Goal: Connect with others: Connect with others

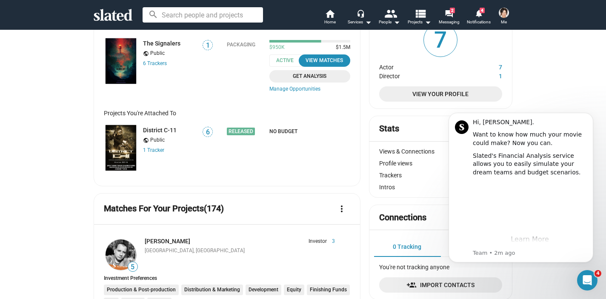
scroll to position [59, 0]
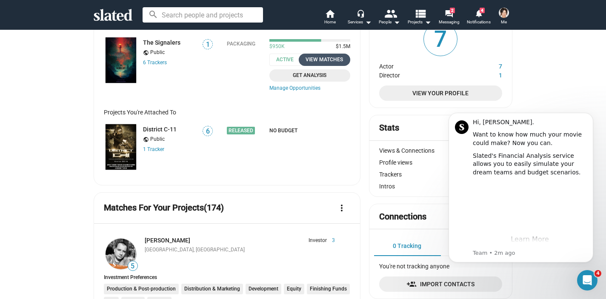
click at [310, 58] on div "View Matches" at bounding box center [324, 59] width 41 height 9
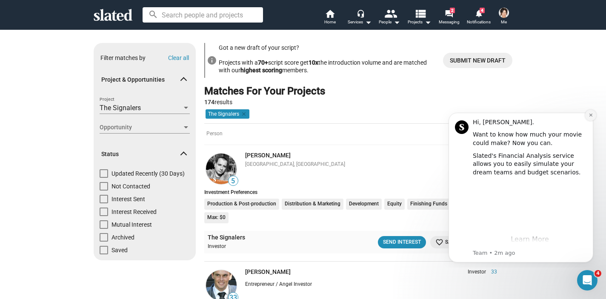
click at [590, 115] on icon "Dismiss notification" at bounding box center [591, 115] width 5 height 5
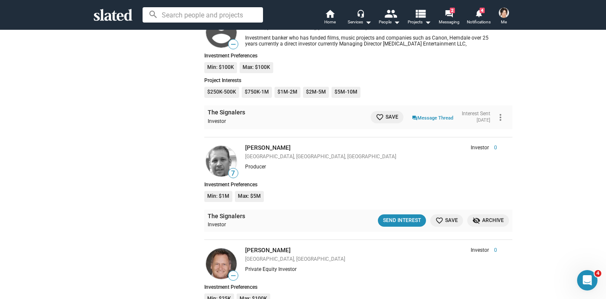
scroll to position [5064, 0]
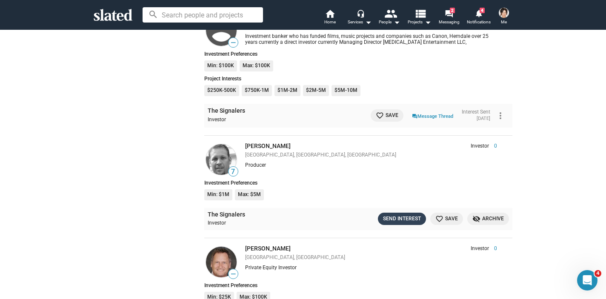
click at [408, 215] on div "Send Interest" at bounding box center [402, 219] width 38 height 9
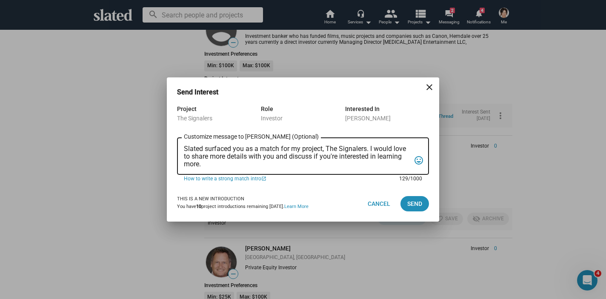
drag, startPoint x: 204, startPoint y: 164, endPoint x: 177, endPoint y: 147, distance: 31.8
click at [177, 147] on div "Slated surfaced you as a match for my project, The Signalers. I would love to s…" at bounding box center [303, 155] width 252 height 39
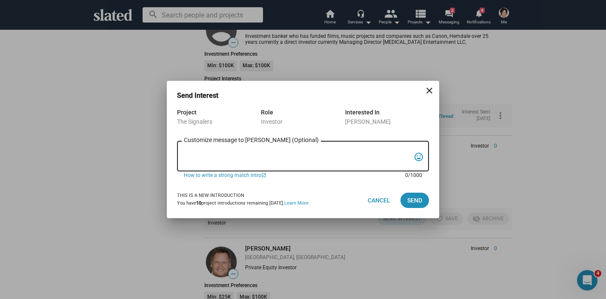
paste textarea "Lo [ipsu], Dolorsit amet con Adi ELITSEDDO, e temporin, utlab-etdolor mag-al en…"
type textarea "Lo [ipsu], Dolorsit amet con Adi ELITSEDDO, e temporin, utlab-etdolor mag-al en…"
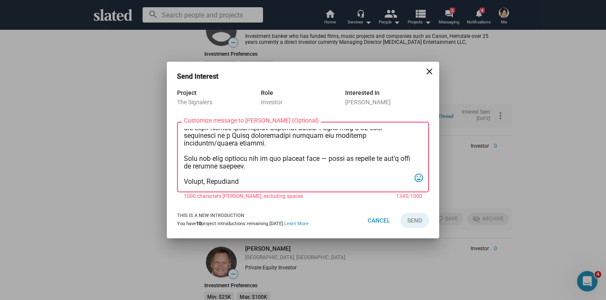
scroll to position [235, 0]
click at [258, 182] on textarea "Customize message to [PERSON_NAME] (Optional) Customize message (Optional)" at bounding box center [297, 157] width 227 height 57
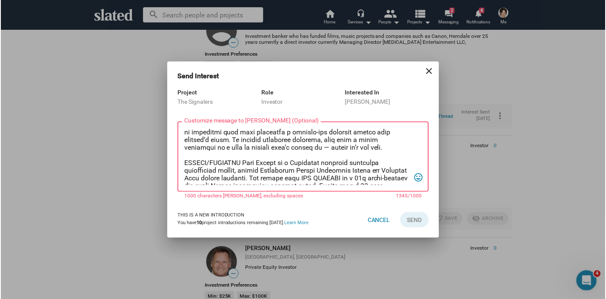
scroll to position [0, 0]
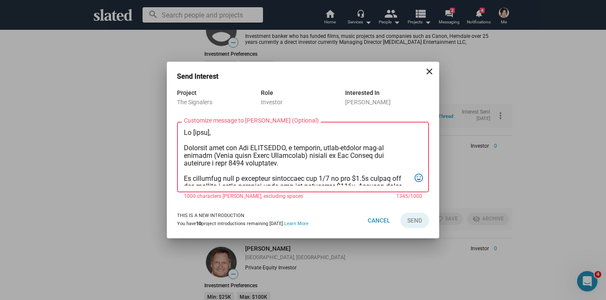
drag, startPoint x: 258, startPoint y: 182, endPoint x: 159, endPoint y: 69, distance: 150.5
click at [159, 69] on div "Send Interest close Project The Signalers Role Investor Interested In [PERSON_N…" at bounding box center [303, 150] width 606 height 300
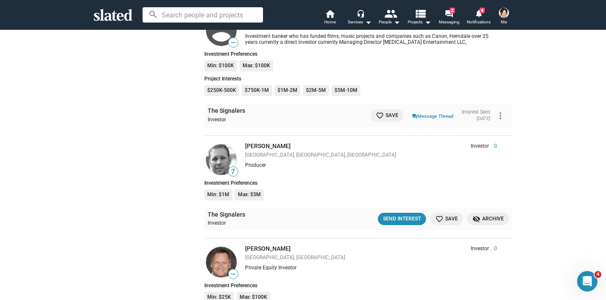
click at [334, 0] on div "search home Home headset_mic Services arrow_drop_down people People arrow_drop_…" at bounding box center [303, 15] width 606 height 30
click at [397, 215] on div "Send Interest" at bounding box center [402, 219] width 38 height 9
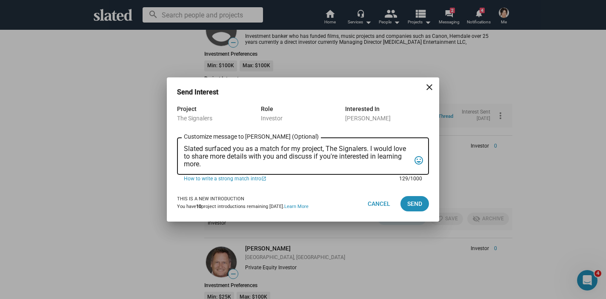
drag, startPoint x: 277, startPoint y: 161, endPoint x: 174, endPoint y: 142, distance: 104.8
click at [174, 142] on div "Project The Signalers Role Investor Interested In [PERSON_NAME] Slated surfaced…" at bounding box center [303, 145] width 273 height 82
paste textarea "Lo [ipsu], Dolorsit amet con Adi ELITSEDDO, e temporin, utlab-etdolor mag-al en…"
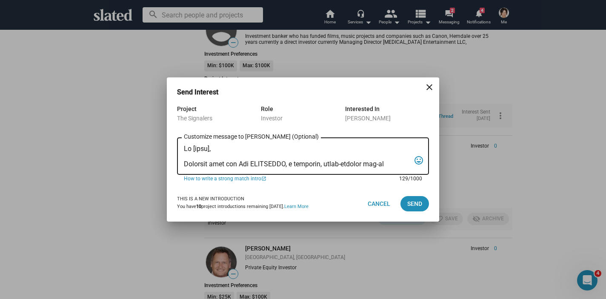
scroll to position [235, 0]
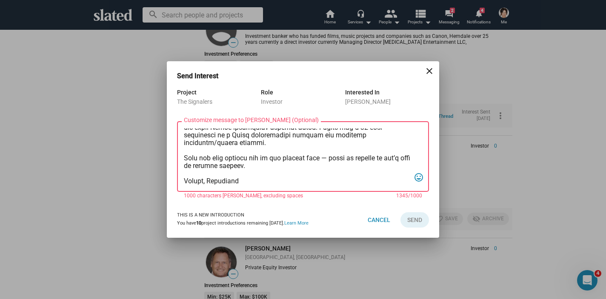
type textarea "Lo [ipsu], Dolorsit amet con Adi ELITSEDDO, e temporin, utlab-etdolor mag-al en…"
click at [147, 143] on div "Send Interest close Project The Signalers Role Investor Interested In [PERSON_N…" at bounding box center [303, 149] width 606 height 299
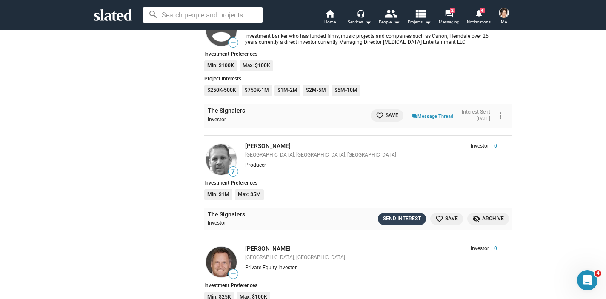
click at [396, 215] on div "Send Interest" at bounding box center [402, 219] width 38 height 9
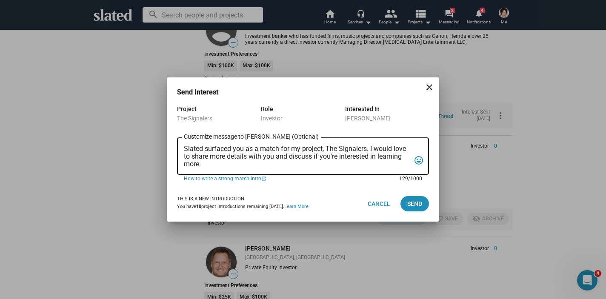
drag, startPoint x: 214, startPoint y: 165, endPoint x: 180, endPoint y: 149, distance: 37.5
click at [180, 149] on div "Slated surfaced you as a match for my project, The Signalers. I would love to s…" at bounding box center [303, 155] width 252 height 39
paste textarea "Hi [name], I’m producing The SIGNALERS, a grounded, genre-forward sci-fi myster…"
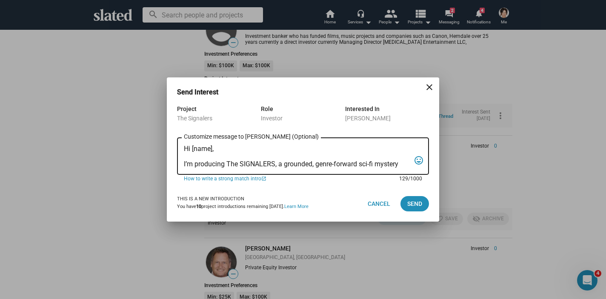
scroll to position [127, 0]
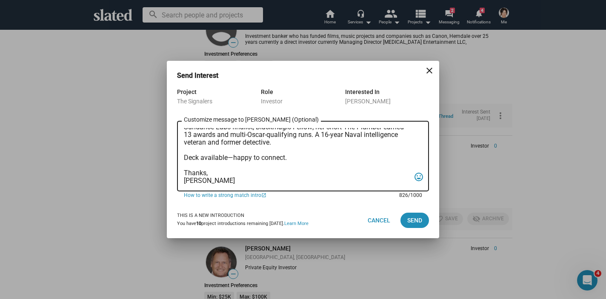
click at [207, 173] on textarea "Hi [name], I’m producing The SIGNALERS, a grounded, genre-forward sci-fi myster…" at bounding box center [297, 156] width 227 height 57
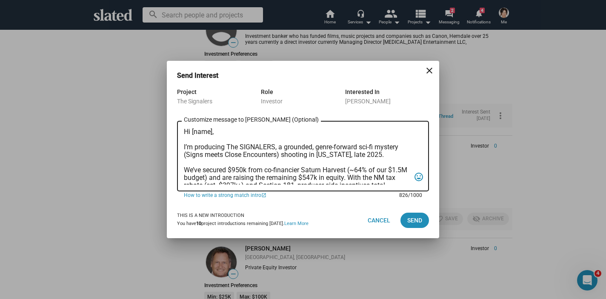
scroll to position [0, 0]
drag, startPoint x: 212, startPoint y: 132, endPoint x: 192, endPoint y: 132, distance: 20.9
click at [192, 132] on textarea "Hi [name], I’m producing The SIGNALERS, a grounded, genre-forward sci-fi myster…" at bounding box center [297, 156] width 227 height 57
drag, startPoint x: 275, startPoint y: 146, endPoint x: 228, endPoint y: 150, distance: 47.4
click at [228, 150] on textarea "Hi [PERSON_NAME], I’m producing The SIGNALERS, a grounded, genre-forward sci-fi…" at bounding box center [297, 156] width 227 height 57
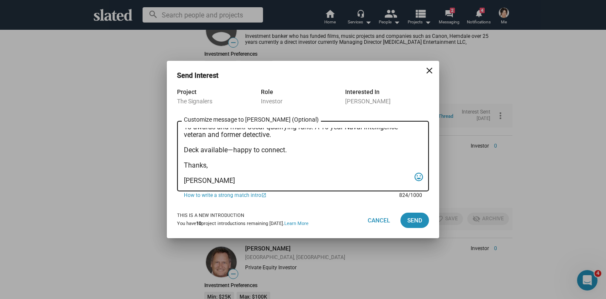
scroll to position [116, 0]
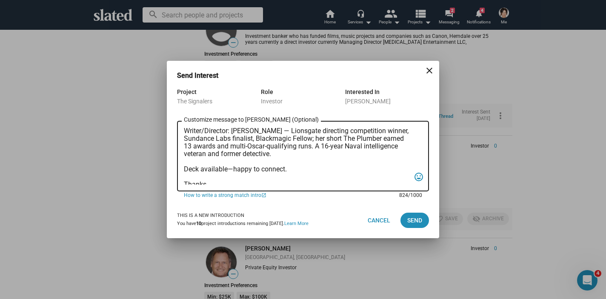
click at [232, 169] on textarea "Hi [PERSON_NAME], I’m producing The SIGNALERS, a grounded, genre-forward sci-fi…" at bounding box center [297, 156] width 227 height 57
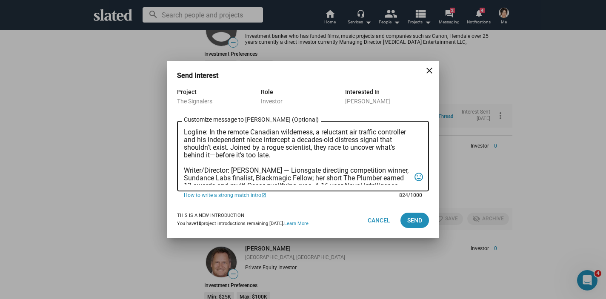
scroll to position [80, 0]
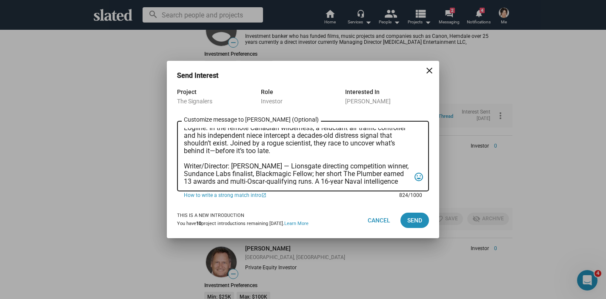
click at [278, 166] on textarea "Hi [PERSON_NAME], I’m producing The SIGNALERS, a grounded, genre-forward sci-fi…" at bounding box center [297, 156] width 227 height 57
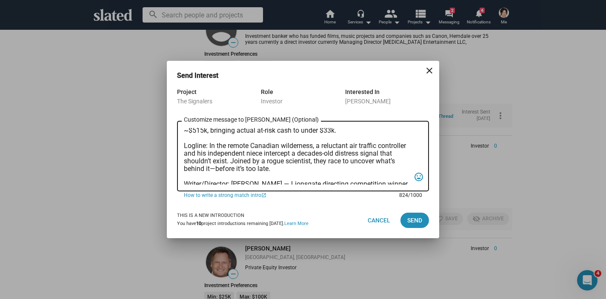
scroll to position [64, 0]
click at [215, 168] on textarea "Hi [PERSON_NAME], I’m producing The SIGNALERS, a grounded, genre-forward sci-fi…" at bounding box center [297, 156] width 227 height 57
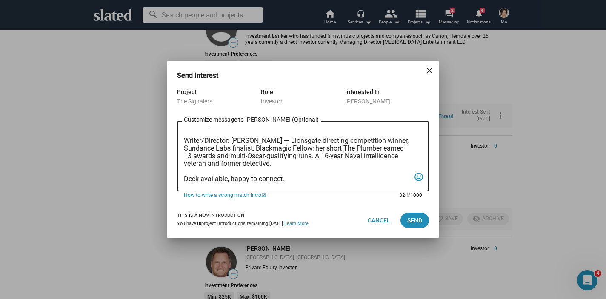
scroll to position [0, 0]
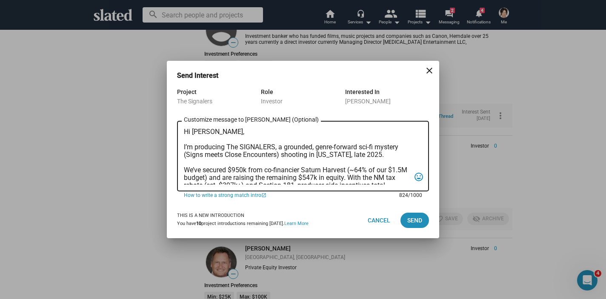
drag, startPoint x: 216, startPoint y: 183, endPoint x: 184, endPoint y: 133, distance: 58.9
click at [184, 133] on textarea "Hi [PERSON_NAME], I’m producing The SIGNALERS, a grounded, genre-forward sci-fi…" at bounding box center [297, 156] width 227 height 57
type textarea "Hi [PERSON_NAME], I’m producing The SIGNALERS, a grounded, genre-forward sci-fi…"
click at [421, 219] on span "Send" at bounding box center [415, 220] width 15 height 15
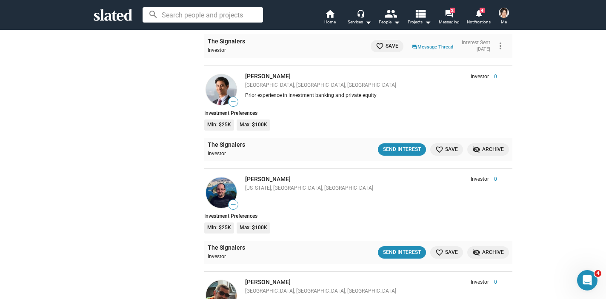
scroll to position [5340, 0]
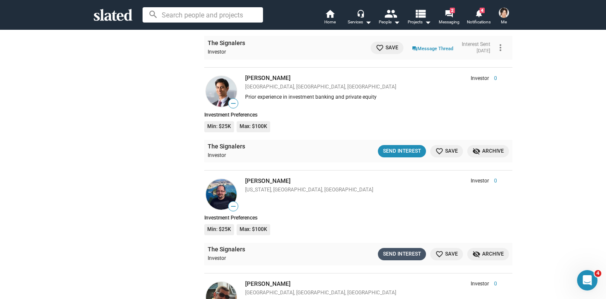
click at [409, 250] on div "Send Interest" at bounding box center [402, 254] width 38 height 9
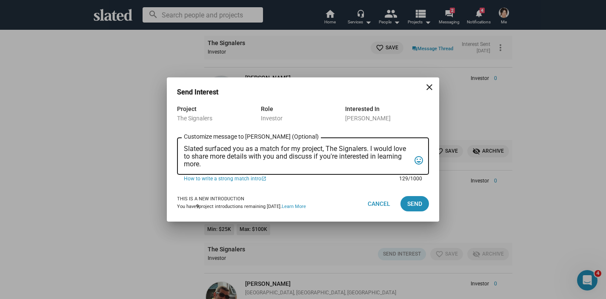
drag, startPoint x: 203, startPoint y: 164, endPoint x: 183, endPoint y: 151, distance: 24.1
click at [183, 151] on div "Slated surfaced you as a match for my project, The Signalers. I would love to s…" at bounding box center [303, 155] width 252 height 39
click at [428, 84] on mat-icon "close" at bounding box center [430, 87] width 10 height 10
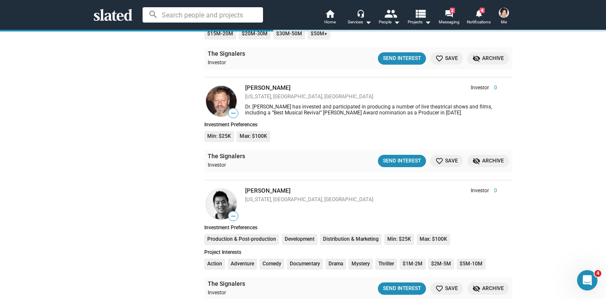
scroll to position [6285, 0]
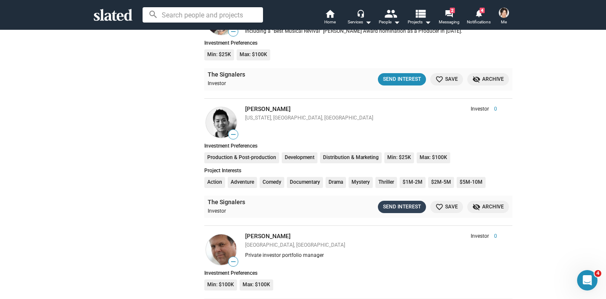
click at [400, 203] on div "Send Interest" at bounding box center [402, 207] width 38 height 9
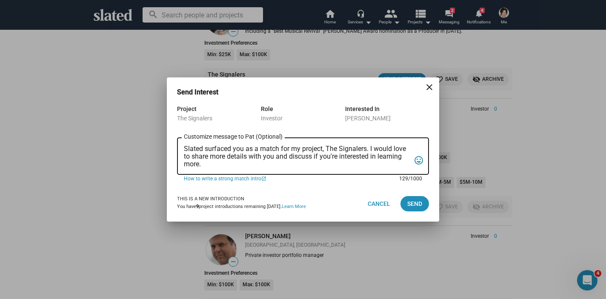
drag, startPoint x: 211, startPoint y: 165, endPoint x: 182, endPoint y: 151, distance: 32.4
click at [182, 151] on div "Slated surfaced you as a match for my project, The Signalers. I would love to s…" at bounding box center [303, 155] width 252 height 39
paste textarea "Hi [PERSON_NAME], I’m producing The SIGNALERS, a grounded, genre-forward sci-fi…"
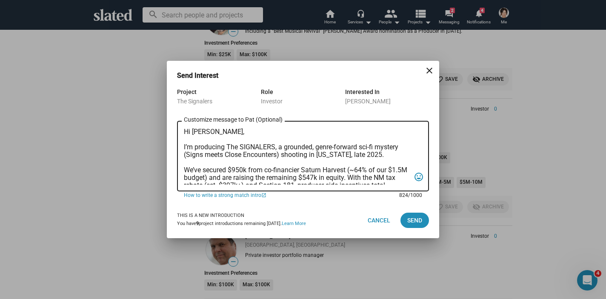
scroll to position [0, 0]
drag, startPoint x: 207, startPoint y: 132, endPoint x: 192, endPoint y: 131, distance: 14.5
click at [192, 132] on textarea "Hi [PERSON_NAME], I’m producing The SIGNALERS, a grounded, genre-forward sci-fi…" at bounding box center [297, 156] width 227 height 57
type textarea "Hi [PERSON_NAME], I’m producing The SIGNALERS, a grounded, genre-forward sci-fi…"
click at [422, 221] on span "Send" at bounding box center [415, 220] width 15 height 15
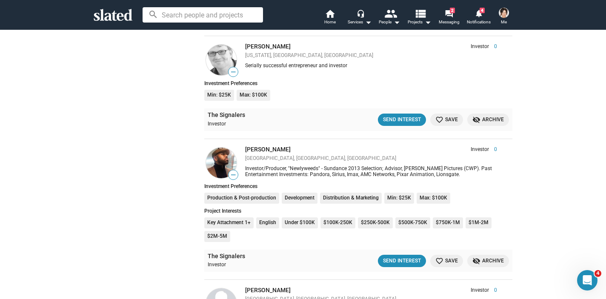
scroll to position [6581, 0]
click at [404, 256] on div "Send Interest" at bounding box center [402, 260] width 38 height 9
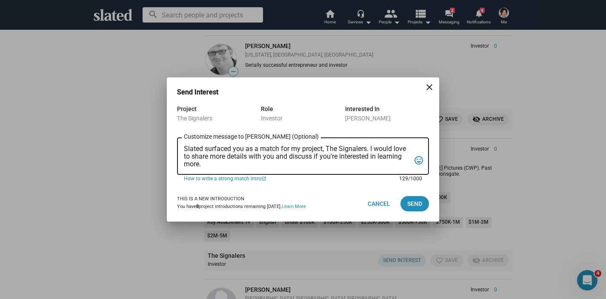
drag, startPoint x: 203, startPoint y: 165, endPoint x: 182, endPoint y: 149, distance: 25.9
click at [182, 149] on div "Slated surfaced you as a match for my project, The Signalers. I would love to s…" at bounding box center [303, 155] width 252 height 39
paste textarea "Hi [PERSON_NAME], I’m producing The SIGNALERS, a grounded, genre-forward sci-fi…"
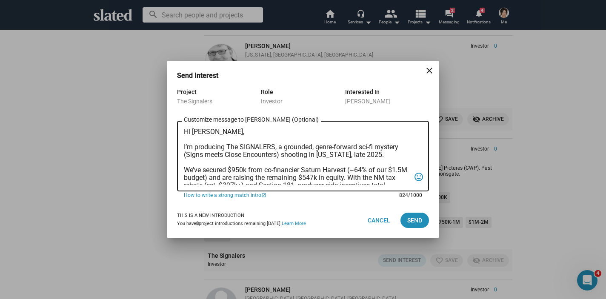
scroll to position [0, 0]
click at [207, 133] on textarea "Hi [PERSON_NAME], I’m producing The SIGNALERS, a grounded, genre-forward sci-fi…" at bounding box center [297, 156] width 227 height 57
type textarea "Hi [PERSON_NAME], I’m producing The SIGNALERS, a grounded, genre-forward sci-fi…"
click at [417, 216] on span "Send" at bounding box center [415, 220] width 15 height 15
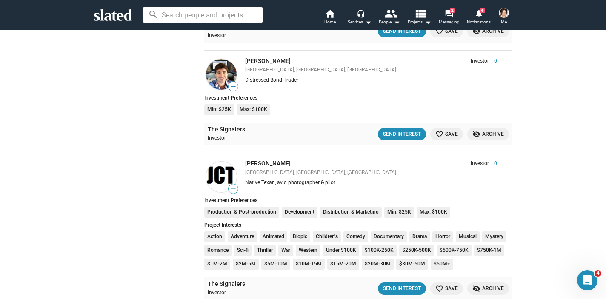
scroll to position [7017, 0]
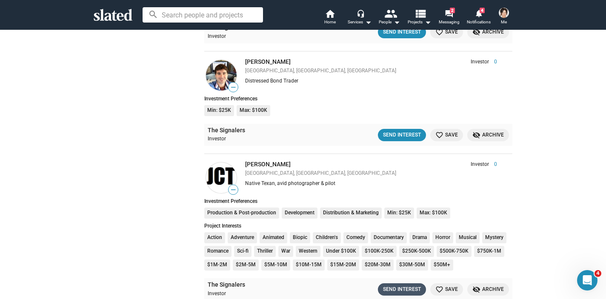
click at [408, 285] on div "Send Interest" at bounding box center [402, 289] width 38 height 9
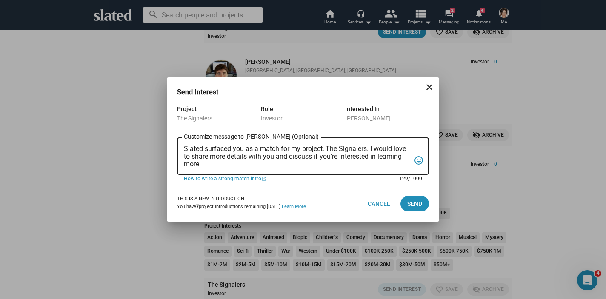
drag, startPoint x: 204, startPoint y: 166, endPoint x: 184, endPoint y: 148, distance: 25.9
click at [184, 148] on textarea "Slated surfaced you as a match for my project, The Signalers. I would love to s…" at bounding box center [297, 156] width 227 height 23
paste textarea "Hi [PERSON_NAME], I’m producing The SIGNALERS, a grounded, genre-forward sci-fi…"
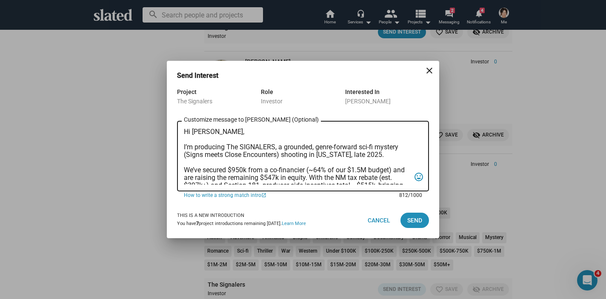
scroll to position [0, 0]
click at [204, 134] on textarea "Hi [PERSON_NAME], I’m producing The SIGNALERS, a grounded, genre-forward sci-fi…" at bounding box center [297, 156] width 227 height 57
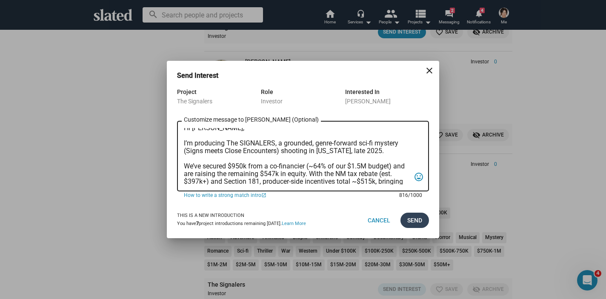
type textarea "Hi [PERSON_NAME], I’m producing The SIGNALERS, a grounded, genre-forward sci-fi…"
click at [412, 224] on span "Send" at bounding box center [415, 220] width 15 height 15
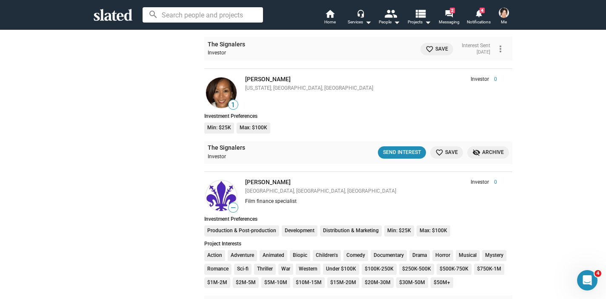
scroll to position [7258, 0]
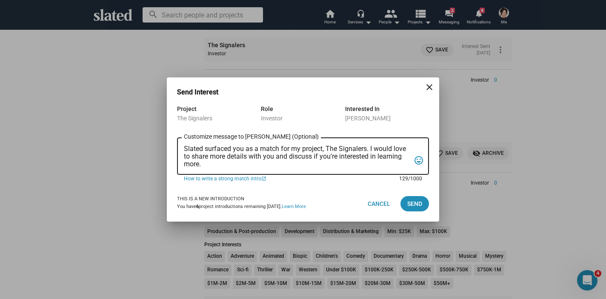
drag, startPoint x: 204, startPoint y: 164, endPoint x: 174, endPoint y: 149, distance: 34.5
click at [174, 149] on div "Project The Signalers Role Investor Interested In [PERSON_NAME] Slated surfaced…" at bounding box center [303, 145] width 273 height 82
paste textarea "Hi [PERSON_NAME], I’m producing The SIGNALERS, a grounded, genre-forward sci-fi…"
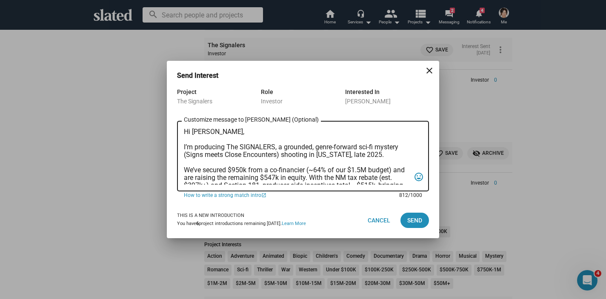
scroll to position [0, 0]
drag, startPoint x: 206, startPoint y: 133, endPoint x: 193, endPoint y: 132, distance: 12.8
click at [193, 132] on textarea "Hi [PERSON_NAME], I’m producing The SIGNALERS, a grounded, genre-forward sci-fi…" at bounding box center [297, 156] width 227 height 57
type textarea "Hi [PERSON_NAME], I’m producing The SIGNALERS, a grounded, genre-forward sci-fi…"
click at [414, 216] on span "Send" at bounding box center [415, 220] width 15 height 15
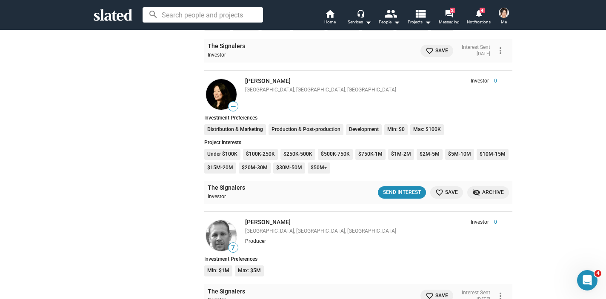
scroll to position [7516, 0]
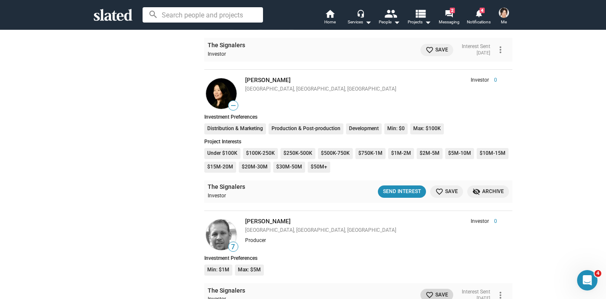
click at [426, 291] on mat-icon "favorite_border" at bounding box center [430, 295] width 8 height 8
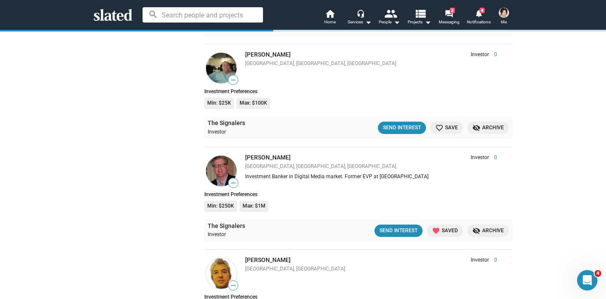
scroll to position [8198, 0]
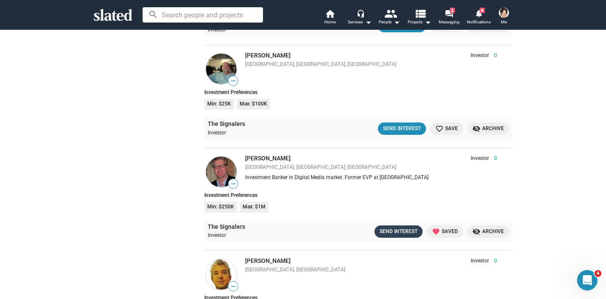
click at [397, 227] on div "Send Interest" at bounding box center [399, 231] width 38 height 9
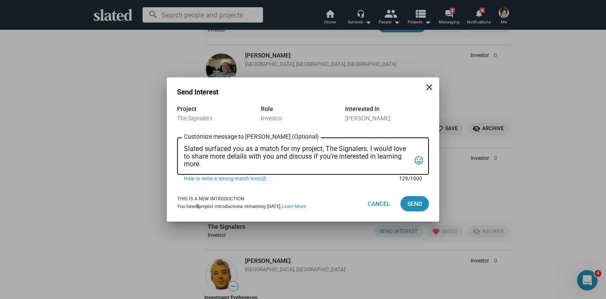
drag, startPoint x: 218, startPoint y: 161, endPoint x: 162, endPoint y: 143, distance: 58.2
click at [162, 143] on div "Send Interest close Project The Signalers Role Investor Interested In [PERSON_N…" at bounding box center [303, 149] width 606 height 299
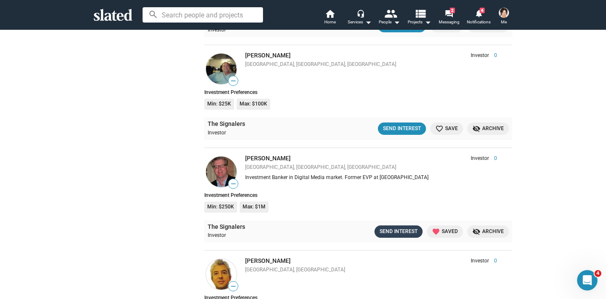
click at [399, 227] on div "Send Interest" at bounding box center [399, 231] width 38 height 9
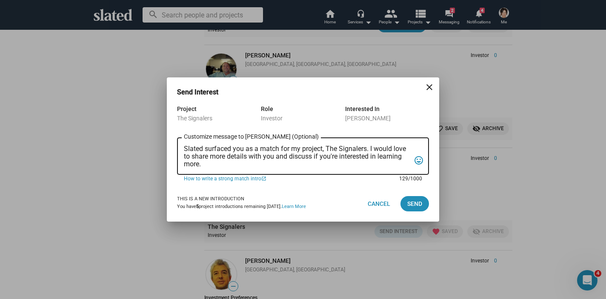
drag, startPoint x: 205, startPoint y: 165, endPoint x: 182, endPoint y: 147, distance: 29.1
click at [182, 147] on div "Slated surfaced you as a match for my project, The Signalers. I would love to s…" at bounding box center [303, 155] width 252 height 39
paste textarea "Hi [PERSON_NAME], I’m producing The SIGNALERS, a grounded, genre-forward sci-fi…"
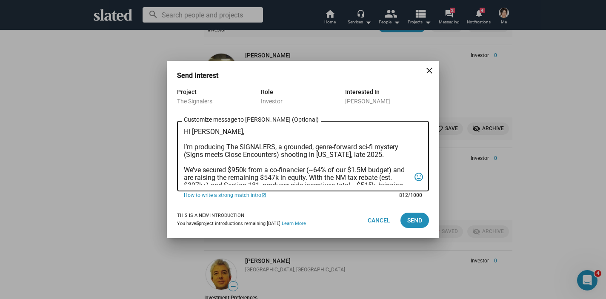
scroll to position [0, 0]
drag, startPoint x: 206, startPoint y: 132, endPoint x: 193, endPoint y: 131, distance: 12.4
click at [193, 131] on textarea "Hi [PERSON_NAME], I’m producing The SIGNALERS, a grounded, genre-forward sci-fi…" at bounding box center [297, 156] width 227 height 57
type textarea "Hi [PERSON_NAME], I’m producing The SIGNALERS, a grounded, genre-forward sci-fi…"
click at [418, 217] on span "Send" at bounding box center [415, 220] width 15 height 15
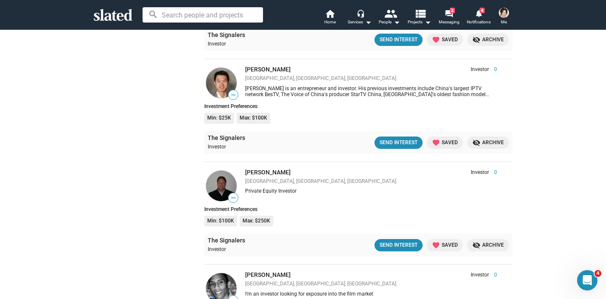
scroll to position [11264, 0]
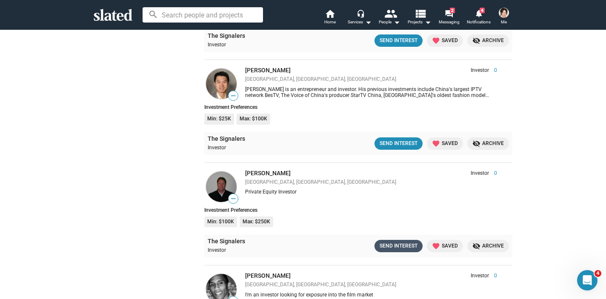
click at [399, 242] on div "Send Interest" at bounding box center [399, 246] width 38 height 9
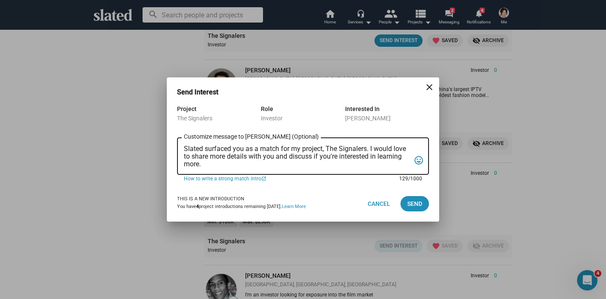
drag, startPoint x: 219, startPoint y: 164, endPoint x: 185, endPoint y: 150, distance: 36.8
click at [185, 150] on textarea "Slated surfaced you as a match for my project, The Signalers. I would love to s…" at bounding box center [297, 156] width 227 height 23
paste textarea "Hi [PERSON_NAME], I’m producing The SIGNALERS, a grounded, genre-forward sci-fi…"
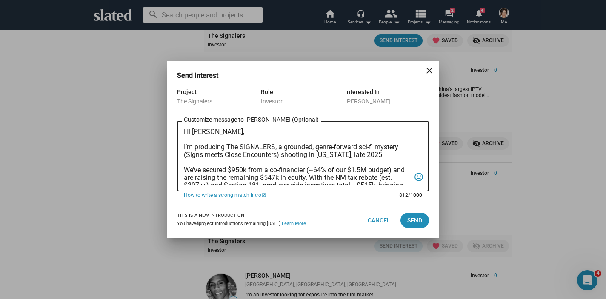
scroll to position [0, 0]
drag, startPoint x: 206, startPoint y: 133, endPoint x: 195, endPoint y: 133, distance: 11.5
click at [195, 133] on textarea "Hi [PERSON_NAME], I’m producing The SIGNALERS, a grounded, genre-forward sci-fi…" at bounding box center [297, 156] width 227 height 57
type textarea "Hi [PERSON_NAME], I’m producing The SIGNALERS, a grounded, genre-forward sci-fi…"
click at [409, 224] on span "Send" at bounding box center [415, 220] width 15 height 15
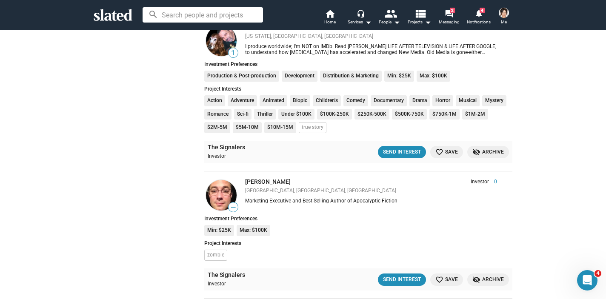
scroll to position [15099, 0]
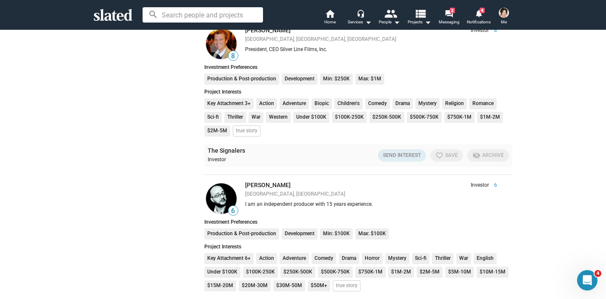
scroll to position [15426, 0]
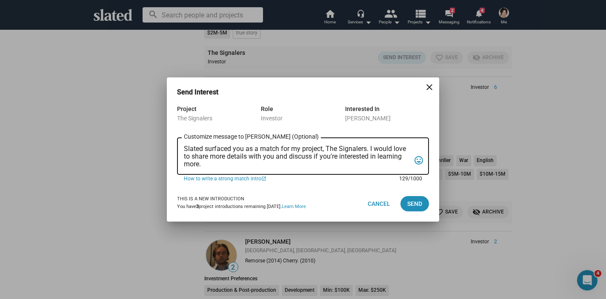
drag, startPoint x: 215, startPoint y: 164, endPoint x: 173, endPoint y: 151, distance: 43.9
click at [173, 151] on div "Project The Signalers Role Investor Interested In [PERSON_NAME] Slated surfaced…" at bounding box center [303, 145] width 273 height 82
paste textarea "Hi [PERSON_NAME], I’m producing The SIGNALERS, a grounded, genre-forward sci-fi…"
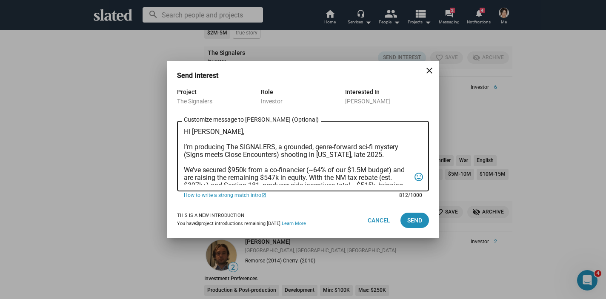
scroll to position [0, 0]
drag, startPoint x: 207, startPoint y: 134, endPoint x: 194, endPoint y: 132, distance: 13.3
click at [194, 133] on textarea "Hi [PERSON_NAME], I’m producing The SIGNALERS, a grounded, genre-forward sci-fi…" at bounding box center [297, 156] width 227 height 57
type textarea "Hi [PERSON_NAME], I’m producing The SIGNALERS, a grounded, genre-forward sci-fi…"
click at [414, 223] on span "Send" at bounding box center [415, 220] width 15 height 15
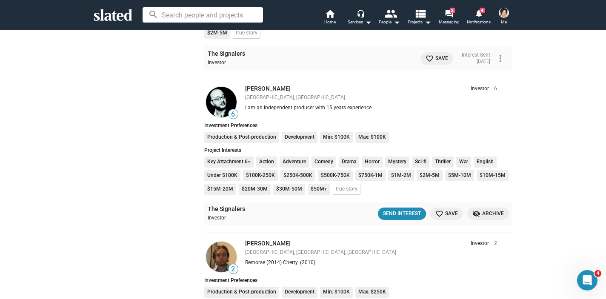
scroll to position [15498, 0]
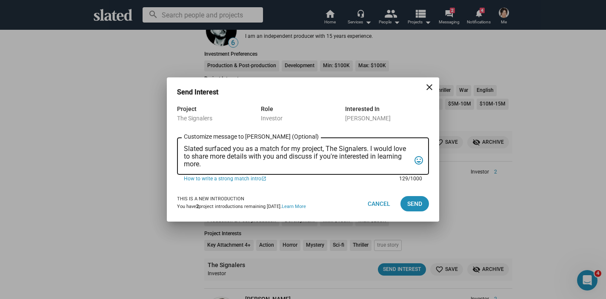
drag, startPoint x: 210, startPoint y: 163, endPoint x: 178, endPoint y: 144, distance: 37.2
click at [178, 144] on div "Slated surfaced you as a match for my project, The Signalers. I would love to s…" at bounding box center [303, 155] width 252 height 39
paste textarea "Hi [PERSON_NAME], I’m producing The SIGNALERS, a grounded, genre-forward sci-fi…"
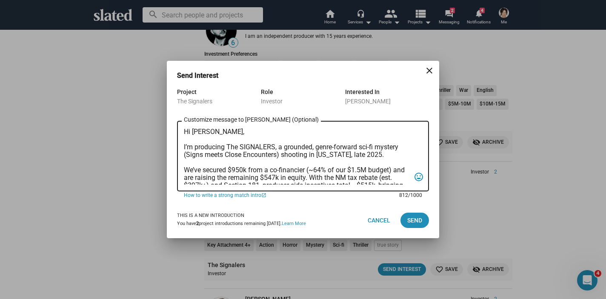
scroll to position [0, 0]
drag, startPoint x: 206, startPoint y: 132, endPoint x: 193, endPoint y: 132, distance: 12.8
click at [193, 132] on textarea "Hi [PERSON_NAME], I’m producing The SIGNALERS, a grounded, genre-forward sci-fi…" at bounding box center [297, 156] width 227 height 57
type textarea "Hi [PERSON_NAME], I’m producing The SIGNALERS, a grounded, genre-forward sci-fi…"
click at [413, 222] on span "Send" at bounding box center [415, 220] width 15 height 15
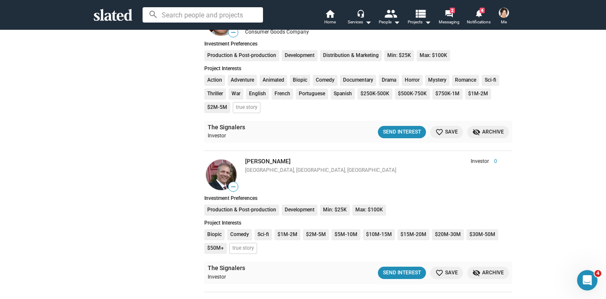
scroll to position [17654, 0]
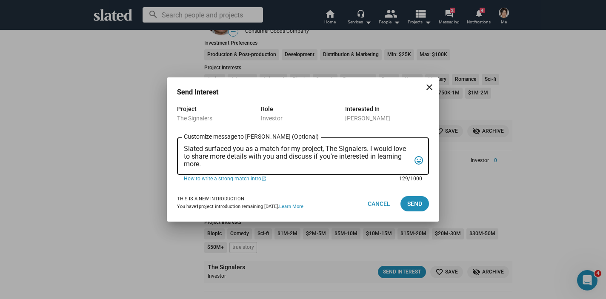
drag, startPoint x: 207, startPoint y: 165, endPoint x: 166, endPoint y: 150, distance: 43.5
click at [166, 150] on div "Send Interest close Project The Signalers Role Investor Interested In [PERSON_N…" at bounding box center [303, 149] width 606 height 299
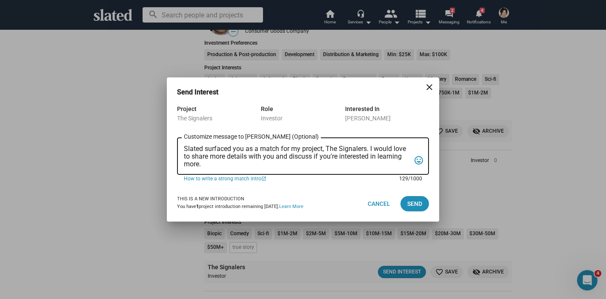
drag, startPoint x: 207, startPoint y: 164, endPoint x: 178, endPoint y: 152, distance: 32.1
click at [178, 152] on div "Slated surfaced you as a match for my project, The Signalers. I would love to s…" at bounding box center [303, 155] width 252 height 39
paste textarea "Hi [PERSON_NAME], I’m producing The SIGNALERS, a grounded, genre-forward sci-fi…"
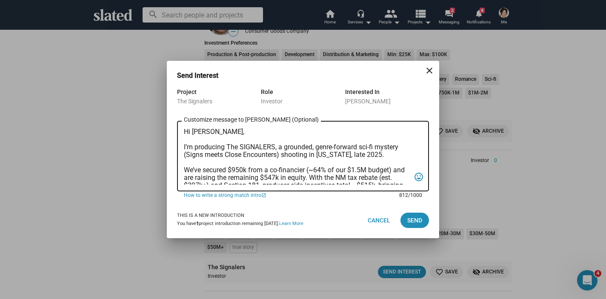
scroll to position [0, 0]
drag, startPoint x: 207, startPoint y: 131, endPoint x: 192, endPoint y: 129, distance: 15.1
click at [192, 130] on textarea "Hi [PERSON_NAME], I’m producing The SIGNALERS, a grounded, genre-forward sci-fi…" at bounding box center [297, 156] width 227 height 57
type textarea "Hi [PERSON_NAME], I’m producing The SIGNALERS, a grounded, genre-forward sci-fi…"
click at [417, 220] on span "Send" at bounding box center [415, 220] width 15 height 15
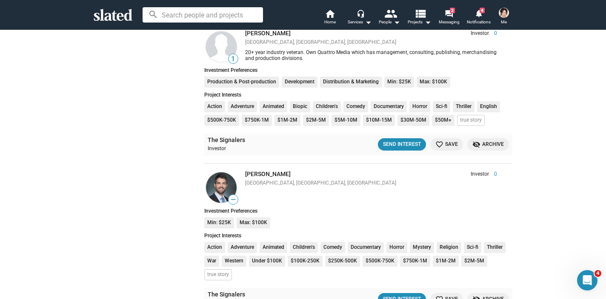
scroll to position [15758, 0]
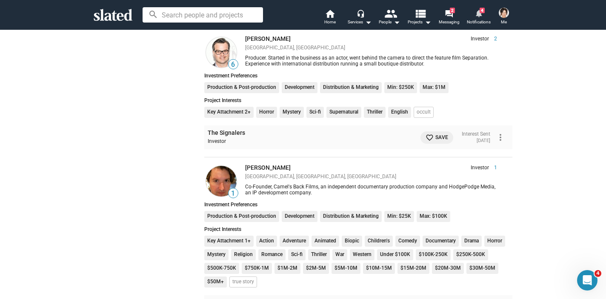
click at [480, 16] on mat-icon "notifications" at bounding box center [479, 13] width 8 height 8
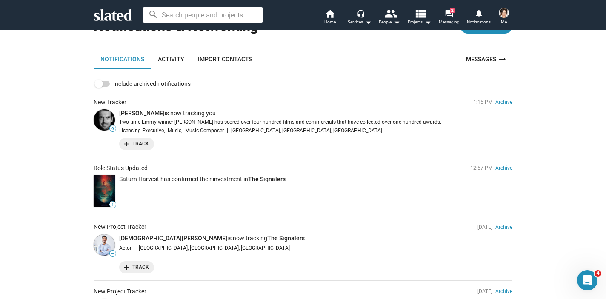
scroll to position [44, 0]
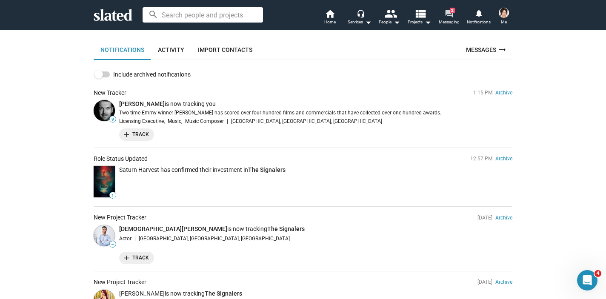
click at [453, 17] on mat-icon "forum" at bounding box center [449, 13] width 8 height 8
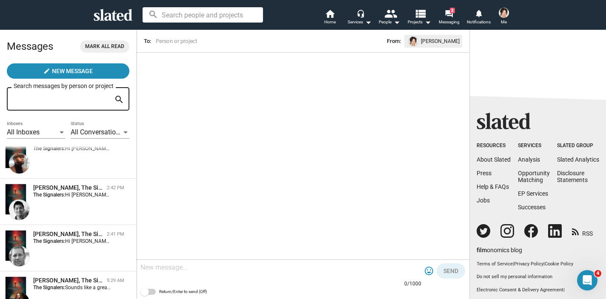
scroll to position [344, 0]
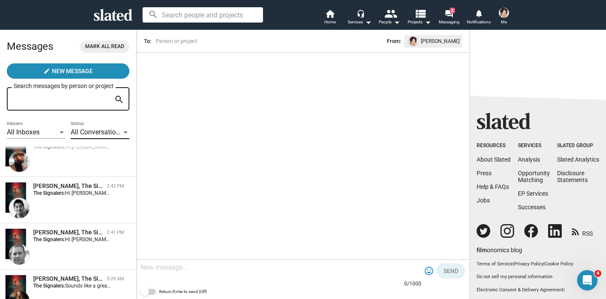
click at [126, 132] on div at bounding box center [125, 133] width 4 height 2
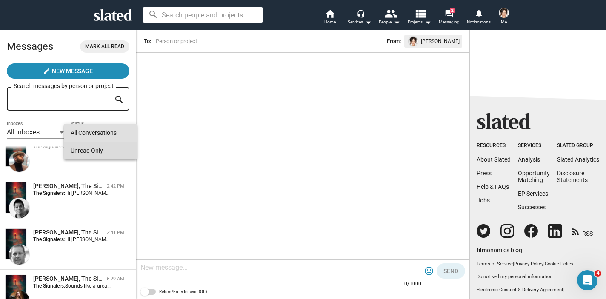
click at [109, 149] on span "Unread Only" at bounding box center [101, 151] width 60 height 18
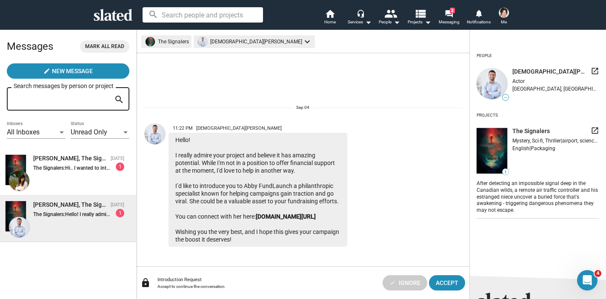
click at [505, 14] on img at bounding box center [504, 13] width 10 height 10
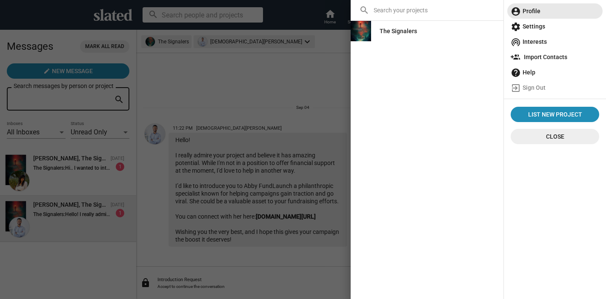
click at [543, 9] on span "account_circle Profile" at bounding box center [555, 10] width 89 height 15
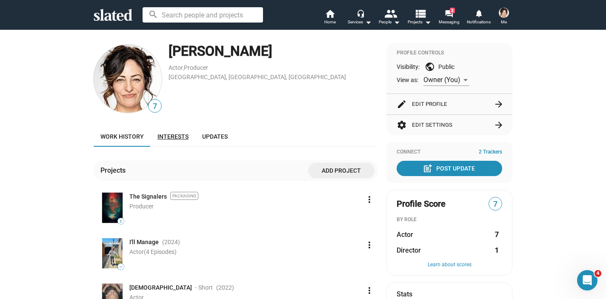
click at [167, 136] on span "Interests" at bounding box center [173, 136] width 31 height 7
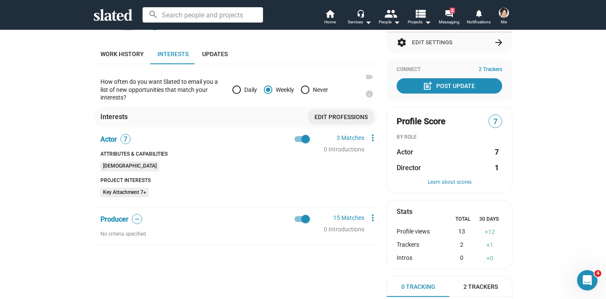
scroll to position [85, 0]
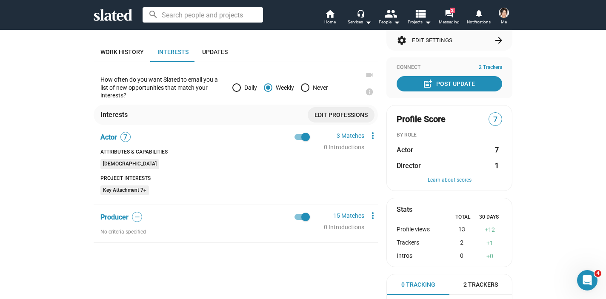
click at [342, 114] on span "Edit professions" at bounding box center [341, 114] width 53 height 15
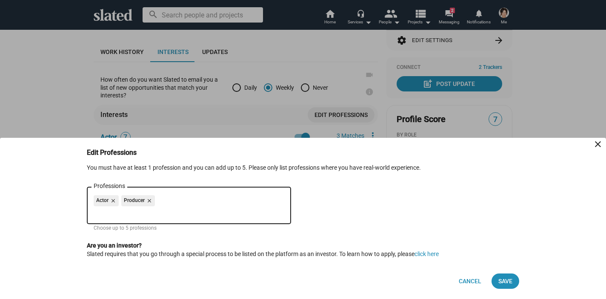
click at [230, 211] on input "Professions" at bounding box center [190, 213] width 191 height 8
click at [465, 279] on span "Cancel" at bounding box center [470, 281] width 23 height 15
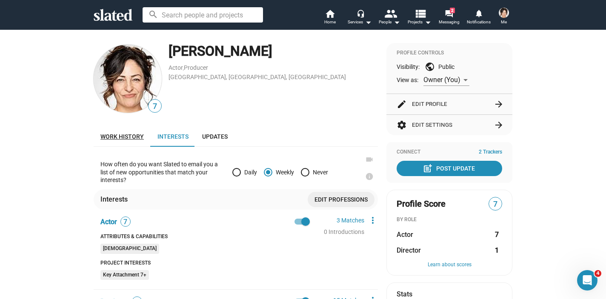
scroll to position [0, 0]
click at [120, 138] on span "Work history" at bounding box center [121, 136] width 43 height 7
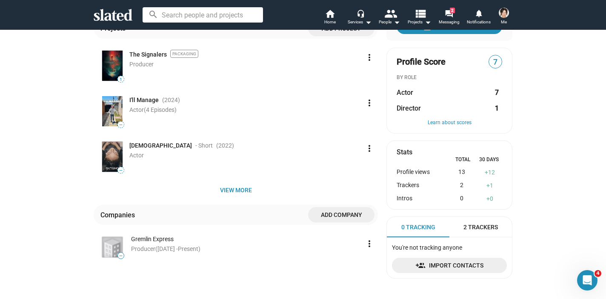
scroll to position [142, 0]
click at [240, 189] on span "View more" at bounding box center [235, 190] width 271 height 15
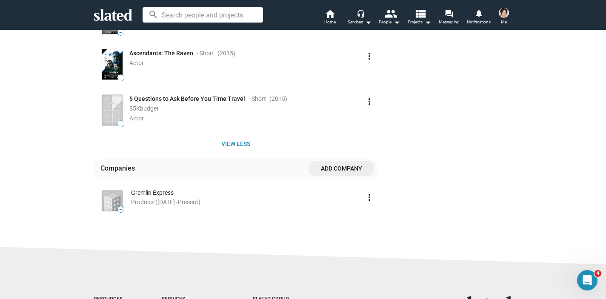
scroll to position [1231, 0]
